Goal: Information Seeking & Learning: Learn about a topic

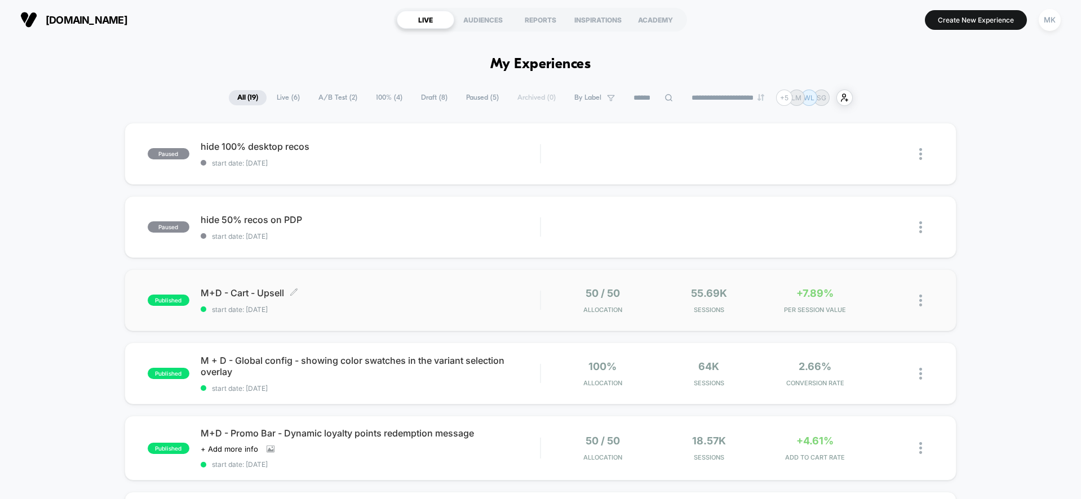
click at [386, 295] on span "M+D - Cart - Upsell Click to edit experience details" at bounding box center [371, 292] width 340 height 11
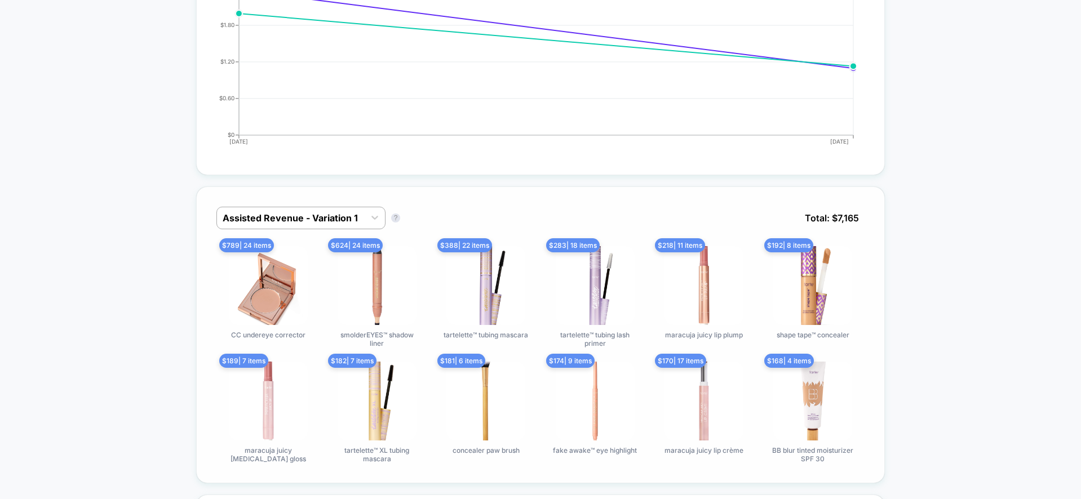
scroll to position [620, 0]
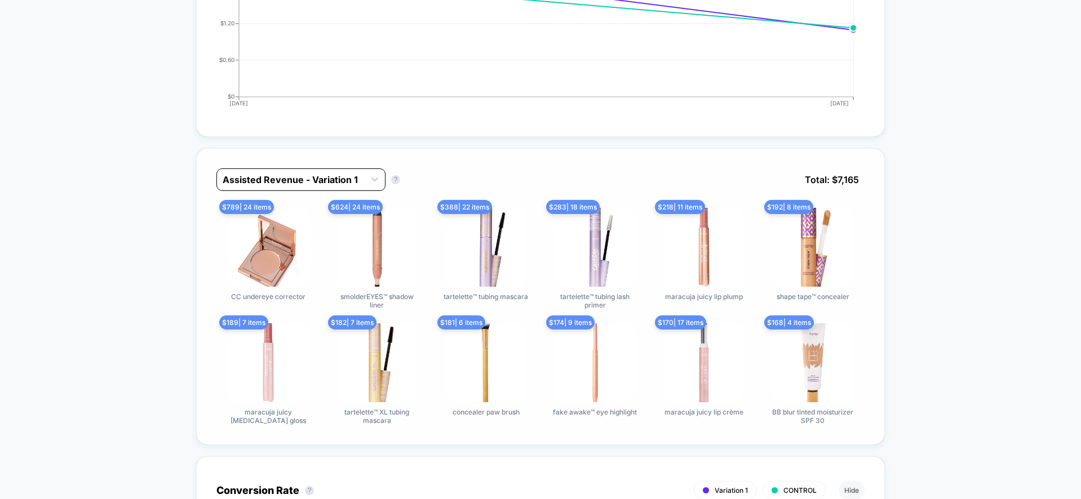
click at [291, 181] on div at bounding box center [291, 180] width 136 height 14
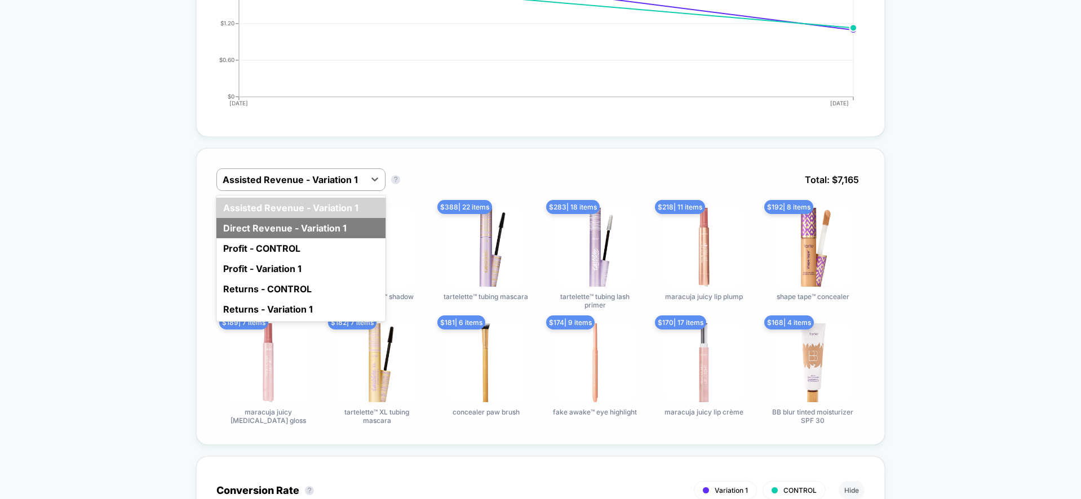
click at [280, 226] on div "Direct Revenue - Variation 1" at bounding box center [300, 228] width 169 height 20
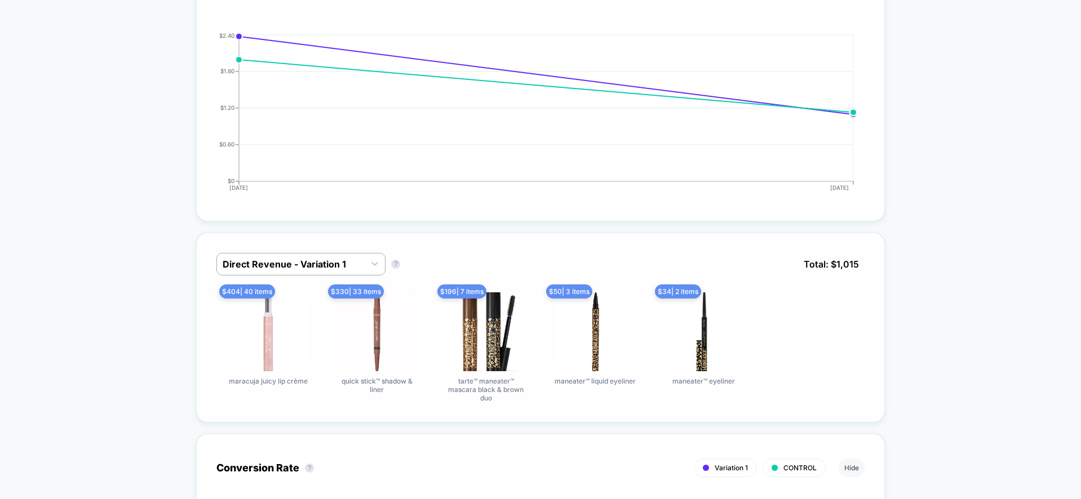
scroll to position [564, 0]
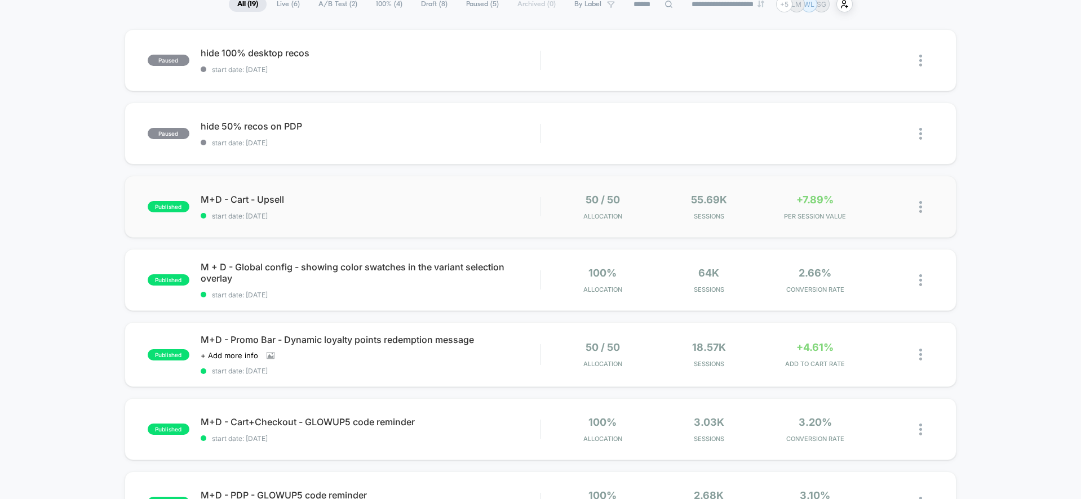
scroll to position [113, 0]
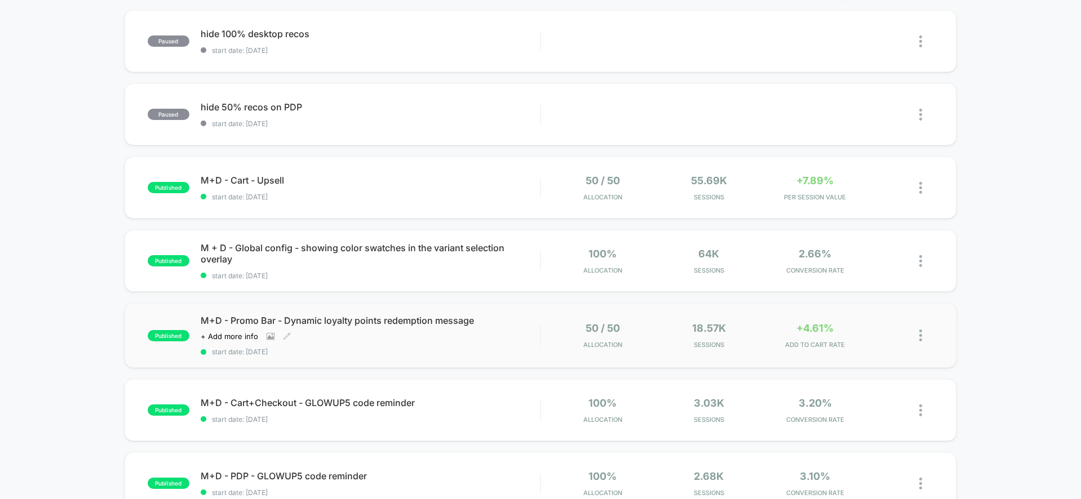
click at [365, 343] on div "M+D - Promo Bar - Dynamic loyalty points redemption message Click to view image…" at bounding box center [371, 335] width 340 height 41
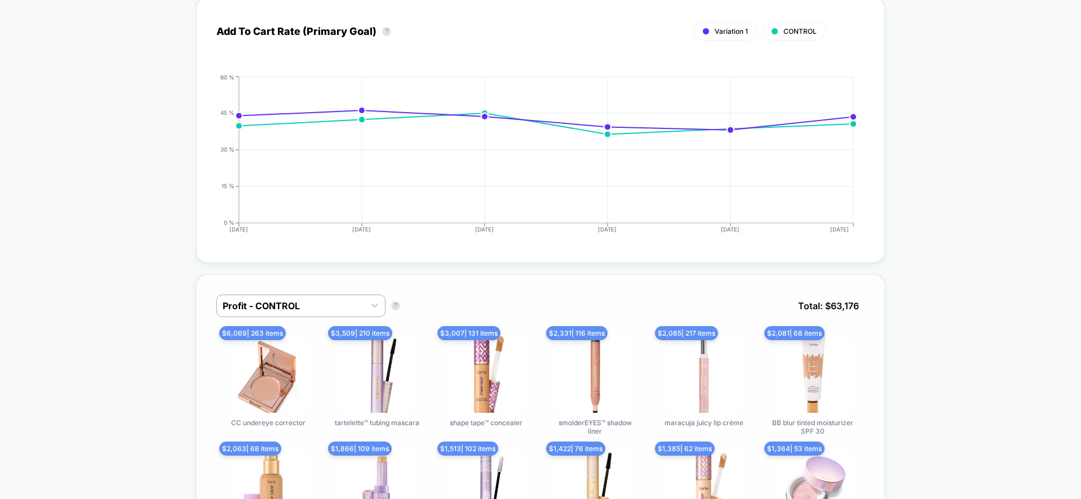
scroll to position [958, 0]
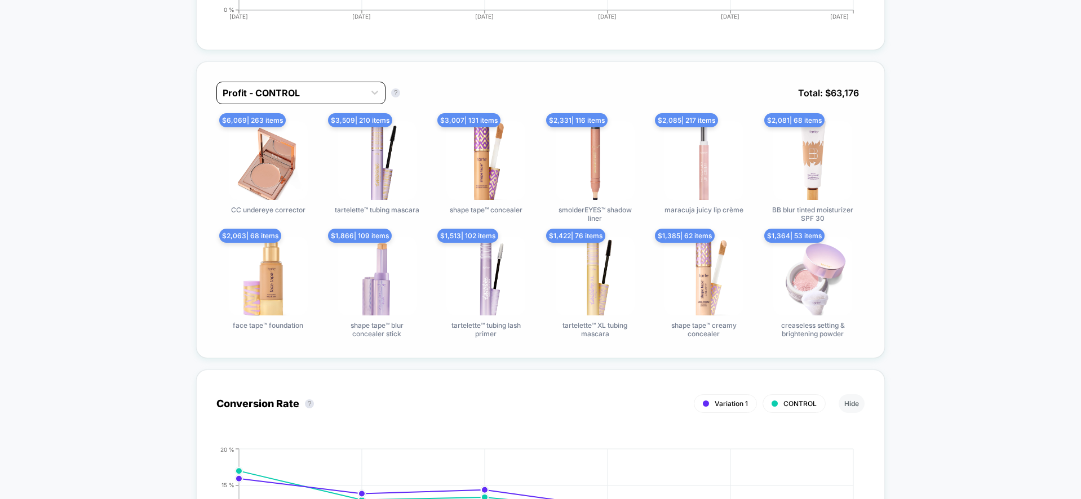
click at [327, 84] on div "Profit - CONTROL" at bounding box center [291, 93] width 148 height 18
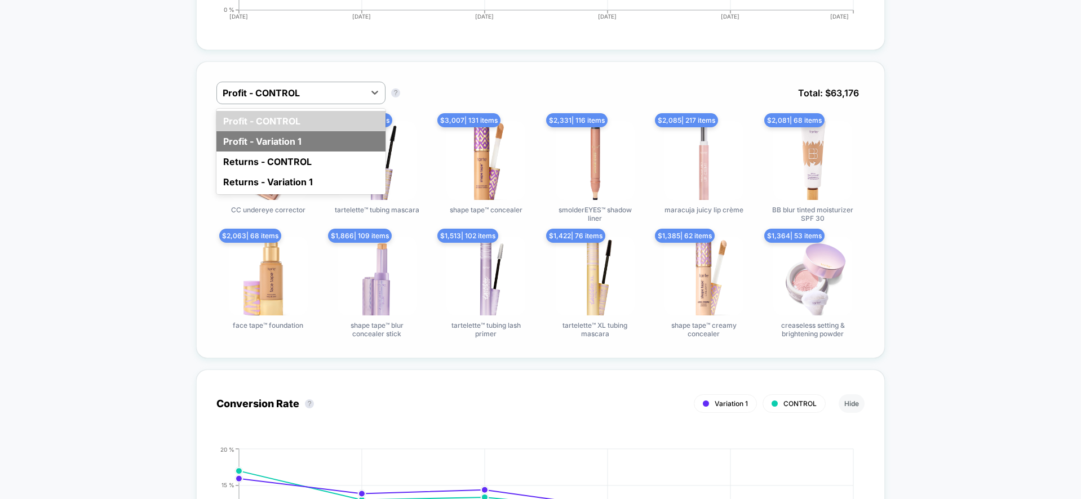
click at [325, 132] on div "Profit - Variation 1" at bounding box center [300, 141] width 169 height 20
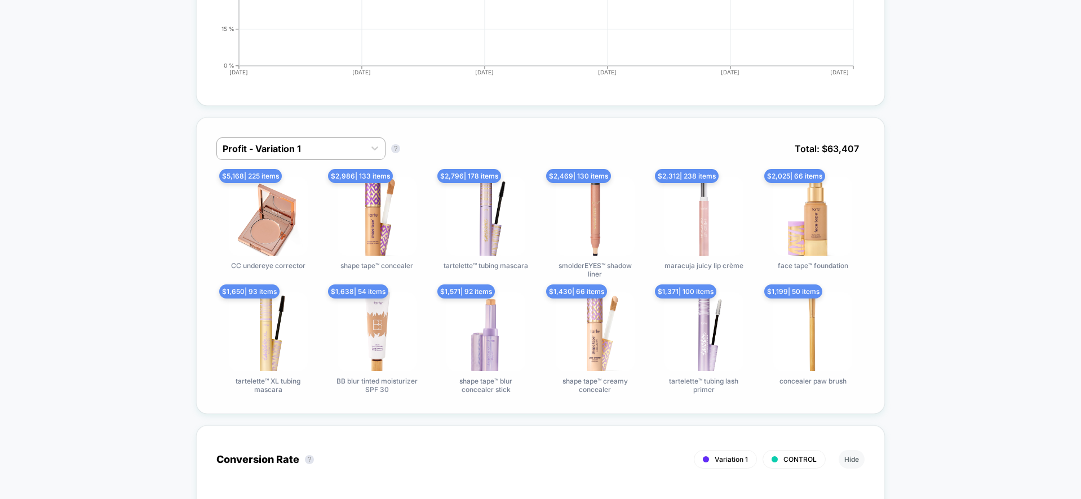
scroll to position [902, 0]
click at [252, 149] on div at bounding box center [291, 150] width 136 height 14
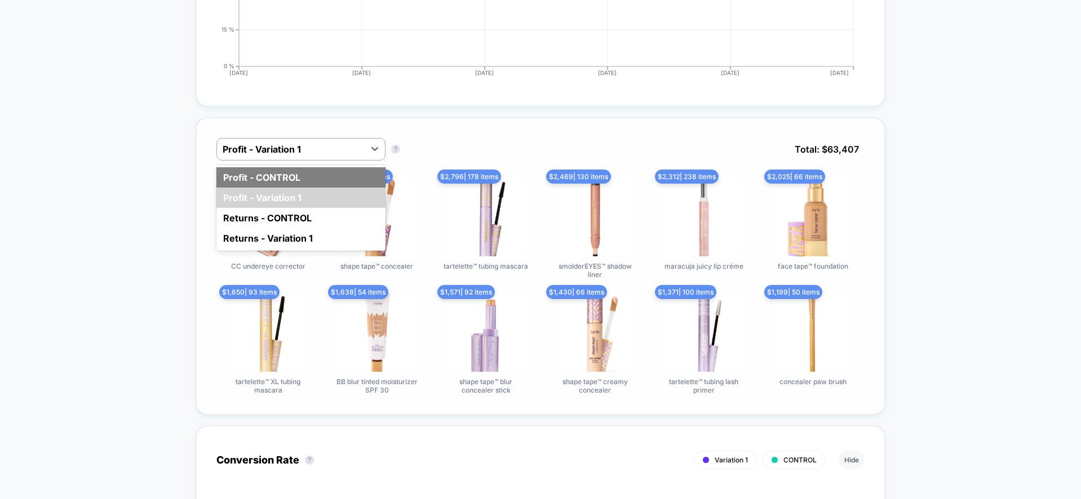
click at [223, 170] on div "Profit - CONTROL" at bounding box center [300, 177] width 169 height 20
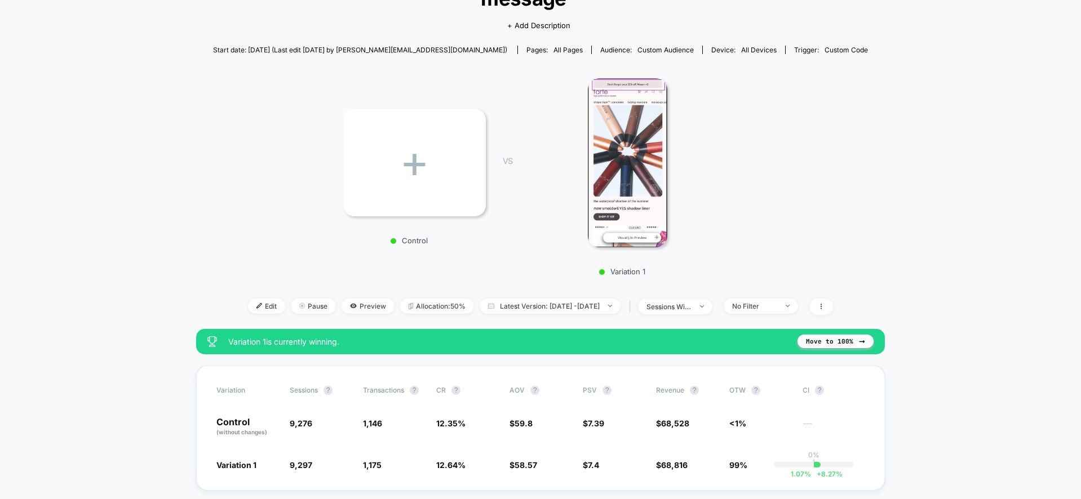
scroll to position [0, 0]
